Goal: Task Accomplishment & Management: Manage account settings

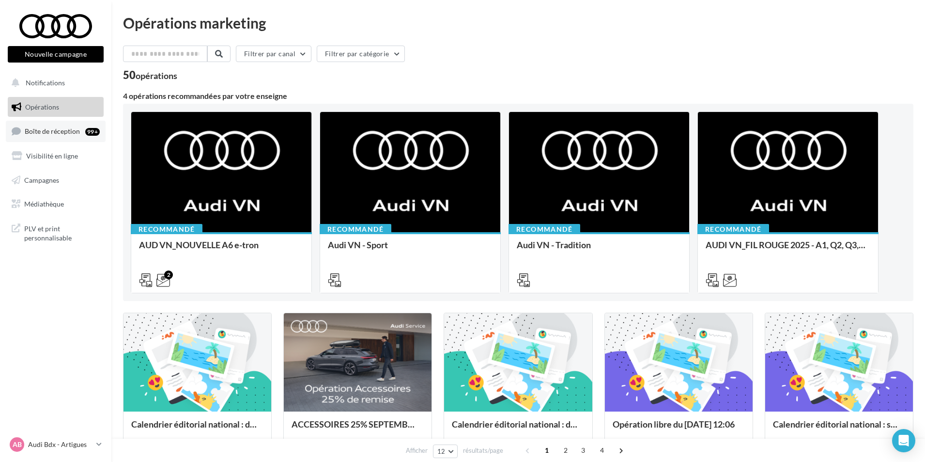
click at [85, 131] on link "Boîte de réception 99+" at bounding box center [56, 131] width 100 height 21
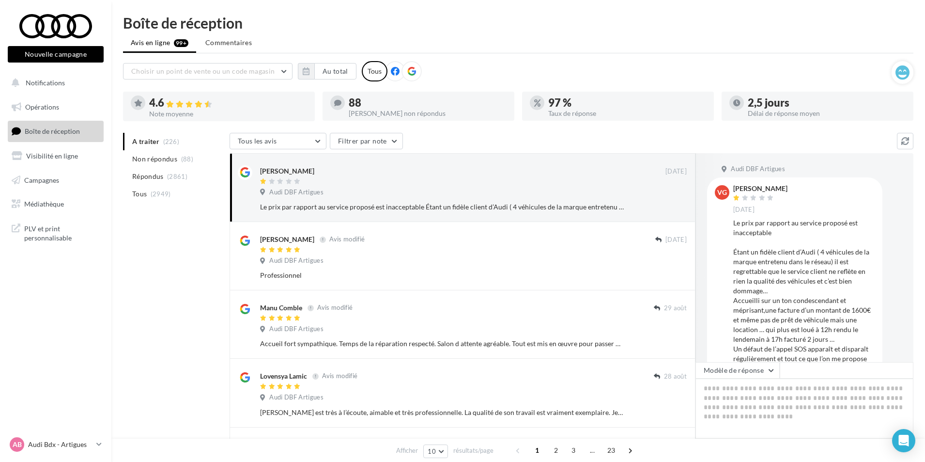
click at [407, 69] on icon at bounding box center [411, 71] width 9 height 9
click at [280, 74] on button "Choisir un point de vente ou un code magasin" at bounding box center [207, 71] width 169 height 16
click at [205, 97] on span "08330 - Audi DBF Artigues" at bounding box center [178, 96] width 81 height 8
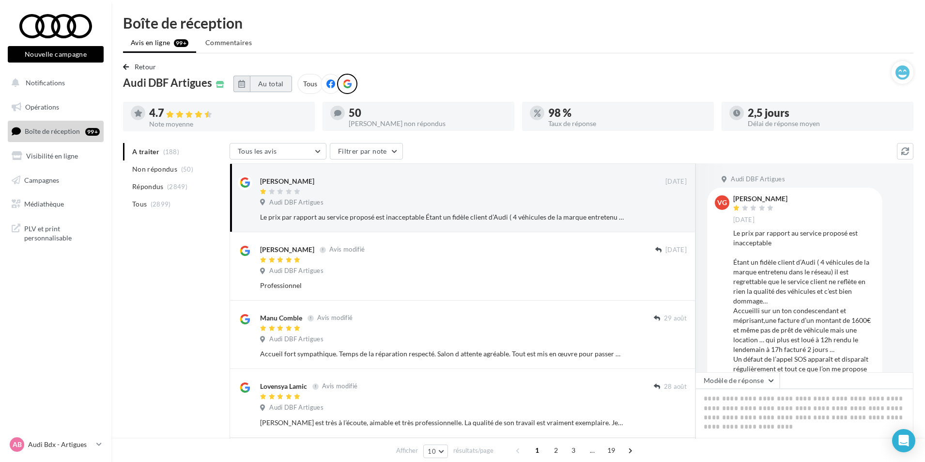
click at [281, 84] on button "Au total" at bounding box center [271, 84] width 42 height 16
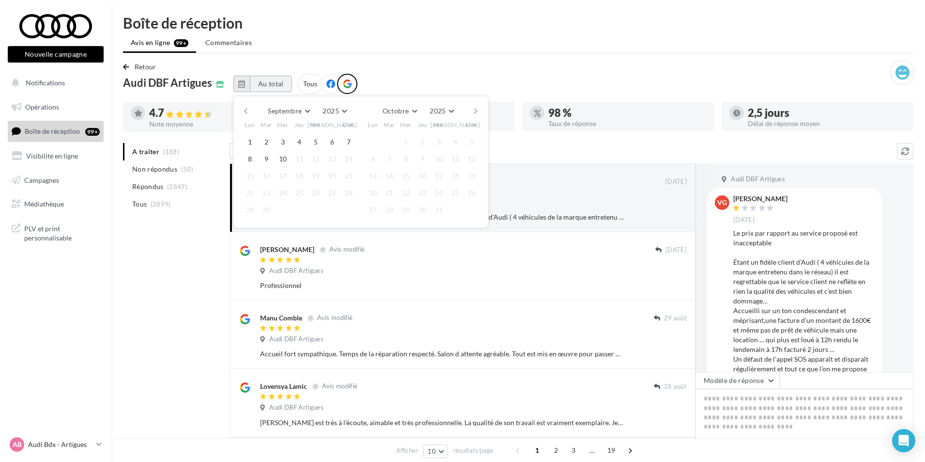
click at [274, 87] on button "Au total" at bounding box center [271, 84] width 42 height 16
click at [245, 111] on button "button" at bounding box center [246, 111] width 8 height 14
click at [268, 139] on button "1" at bounding box center [266, 142] width 15 height 15
click at [472, 110] on button "button" at bounding box center [476, 111] width 8 height 14
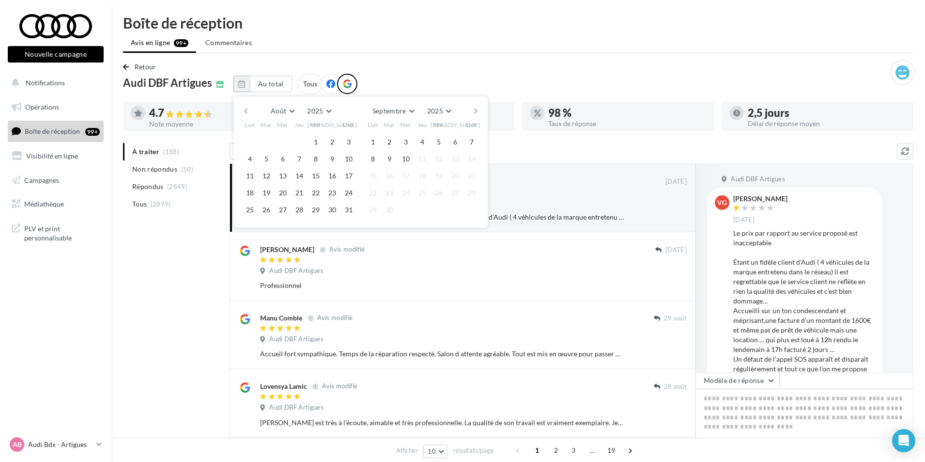
click at [472, 110] on button "button" at bounding box center [476, 111] width 8 height 14
click at [281, 154] on button "10" at bounding box center [283, 159] width 15 height 15
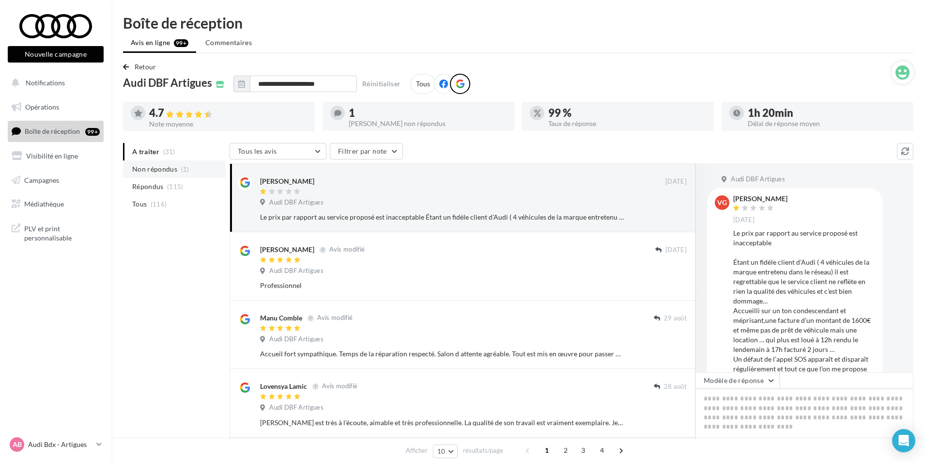
click at [182, 168] on span "(1)" at bounding box center [185, 169] width 8 height 8
click at [175, 167] on span "Non répondus" at bounding box center [154, 169] width 45 height 10
